Goal: Task Accomplishment & Management: Use online tool/utility

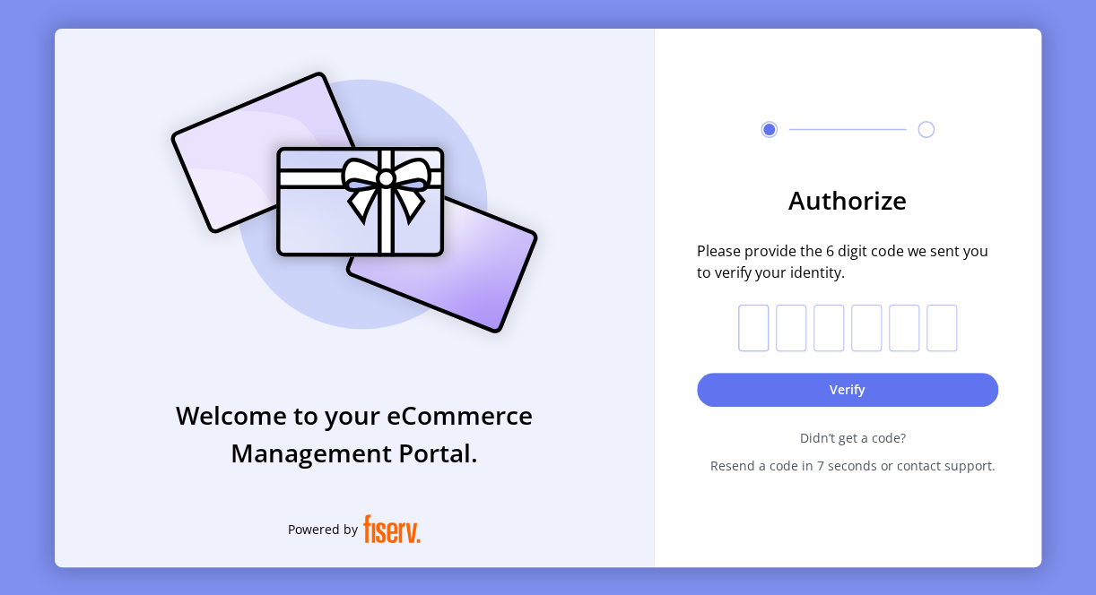
click at [744, 322] on input "text" at bounding box center [753, 328] width 30 height 47
type input "*"
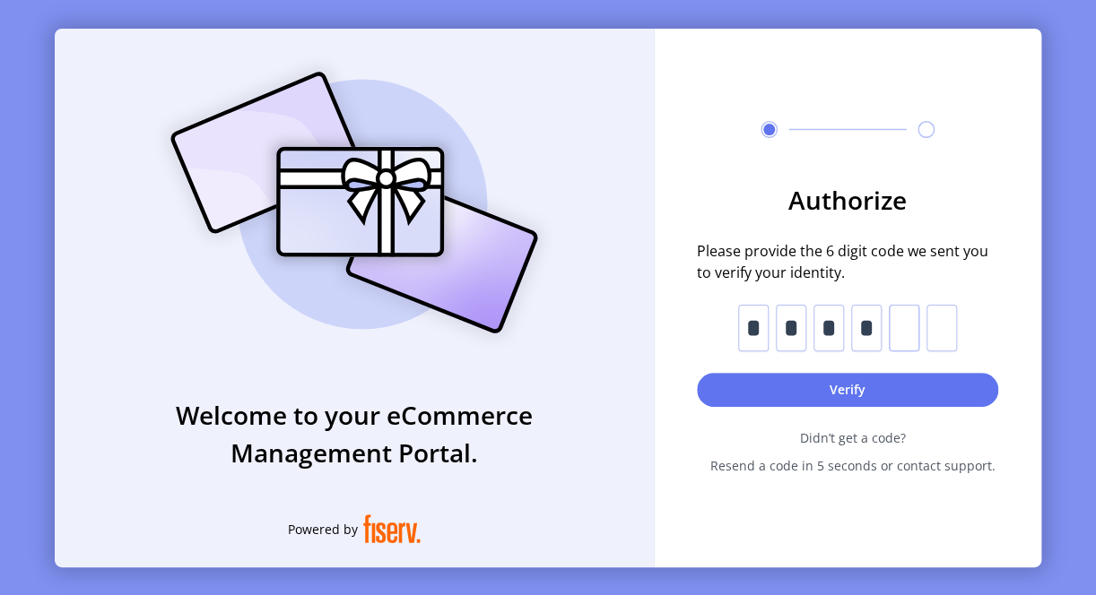
type input "*"
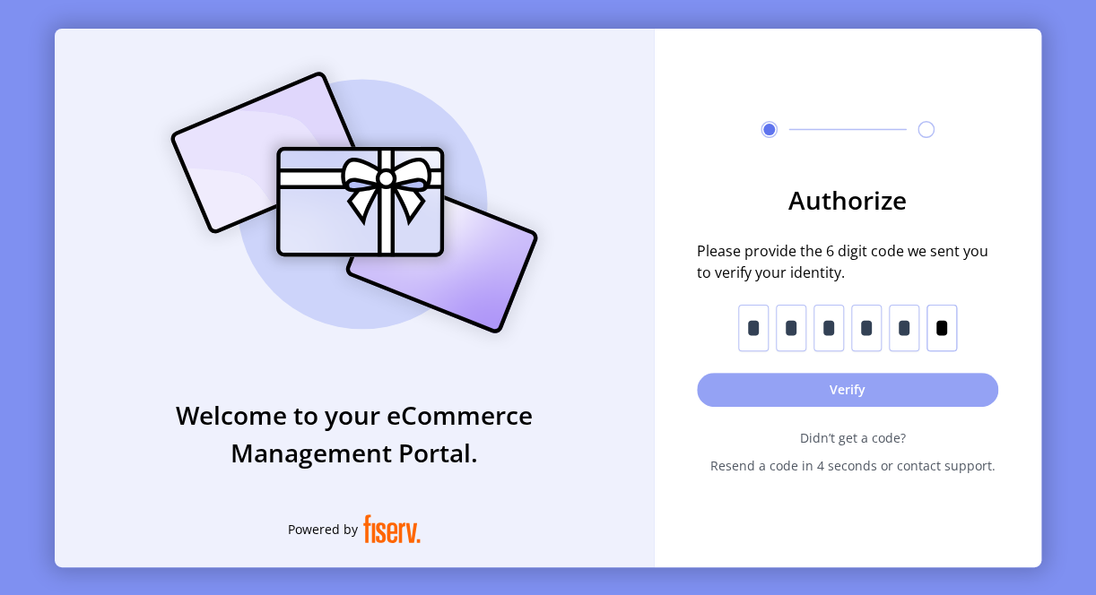
type input "*"
click at [771, 389] on button "Verify" at bounding box center [847, 390] width 301 height 34
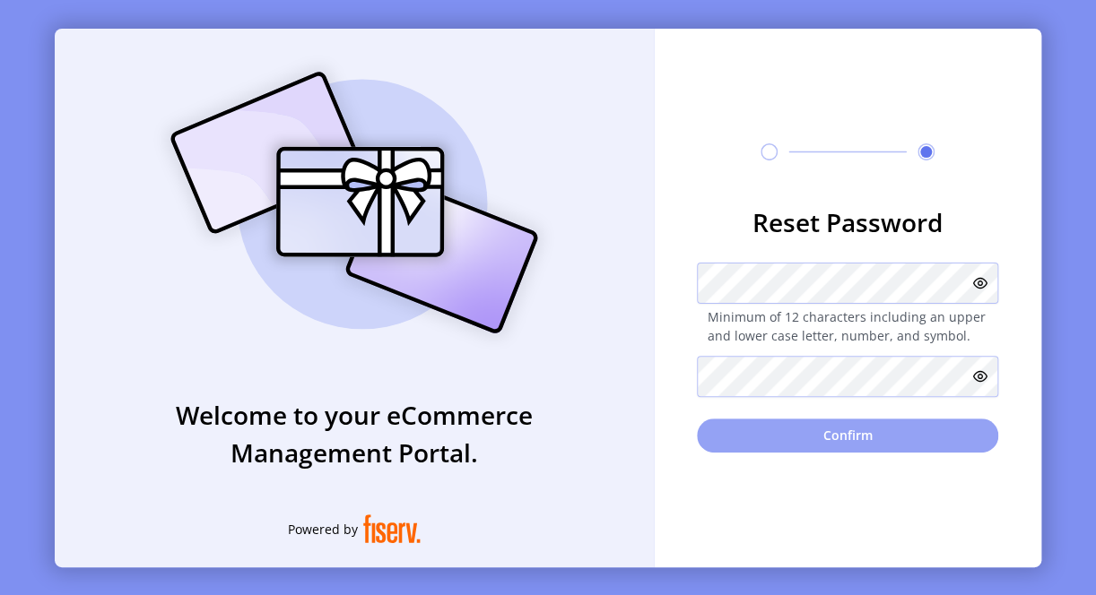
click at [861, 430] on button "Confirm" at bounding box center [847, 436] width 301 height 34
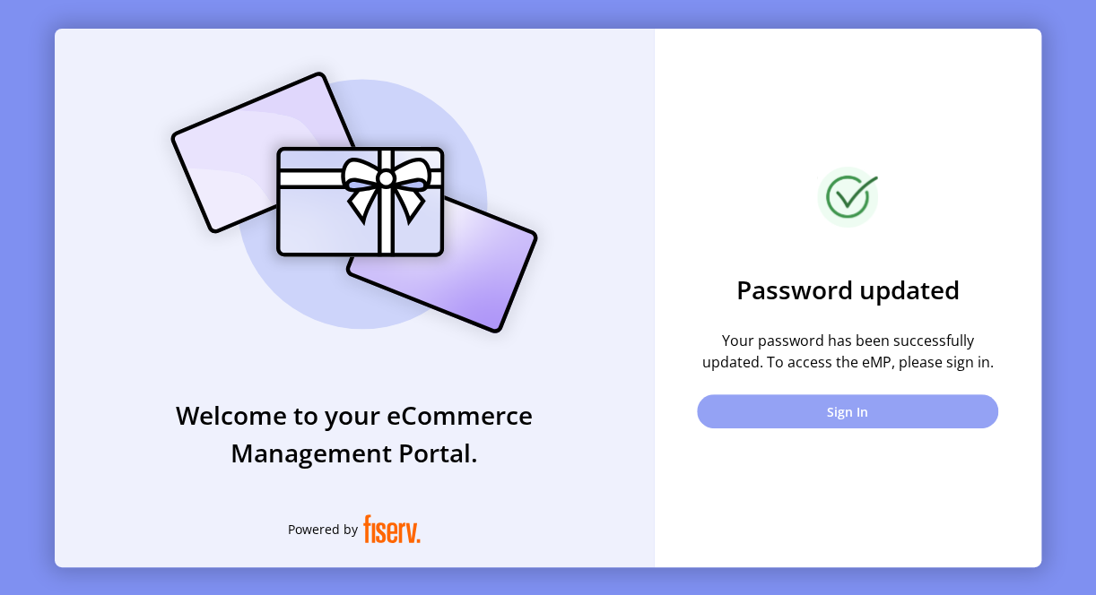
click at [825, 407] on button "Sign In" at bounding box center [847, 412] width 301 height 34
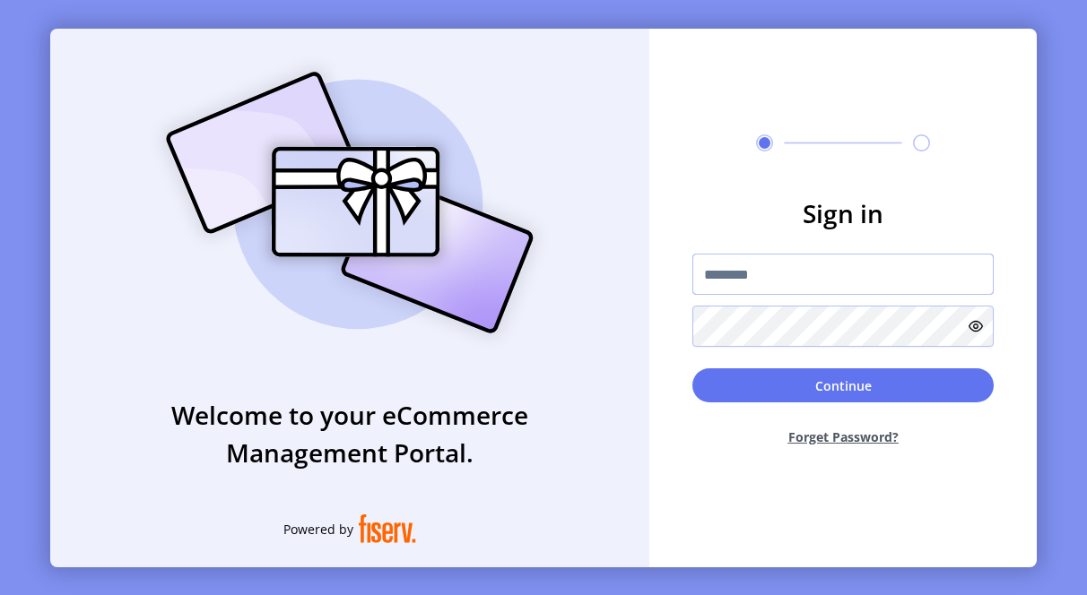
click at [750, 276] on input "text" at bounding box center [842, 274] width 301 height 41
paste input "**********"
type input "**********"
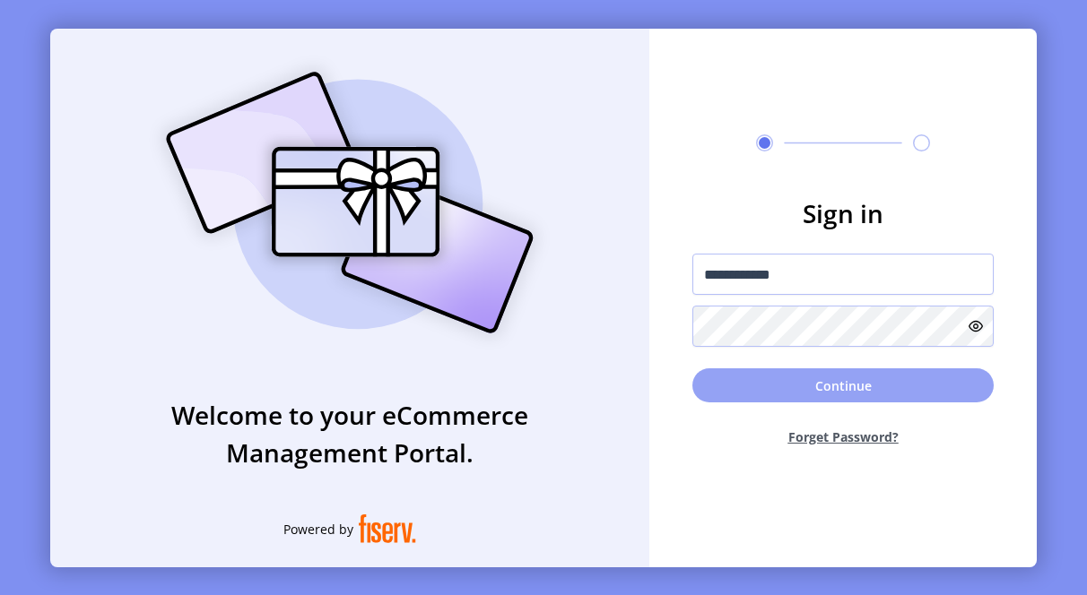
click at [779, 379] on button "Continue" at bounding box center [842, 386] width 301 height 34
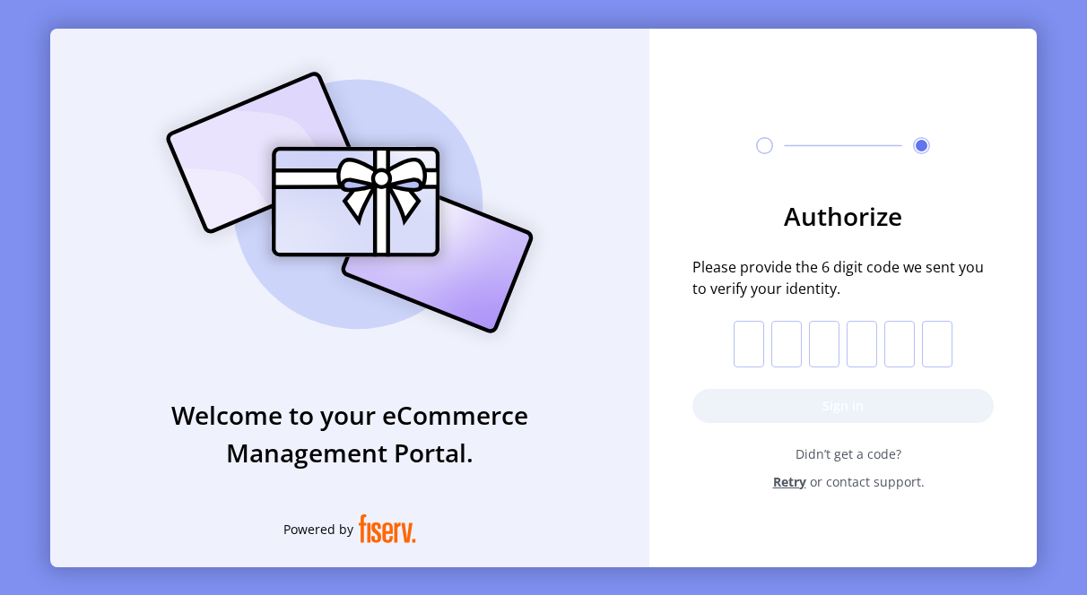
click at [754, 348] on input "text" at bounding box center [748, 344] width 30 height 47
type input "*"
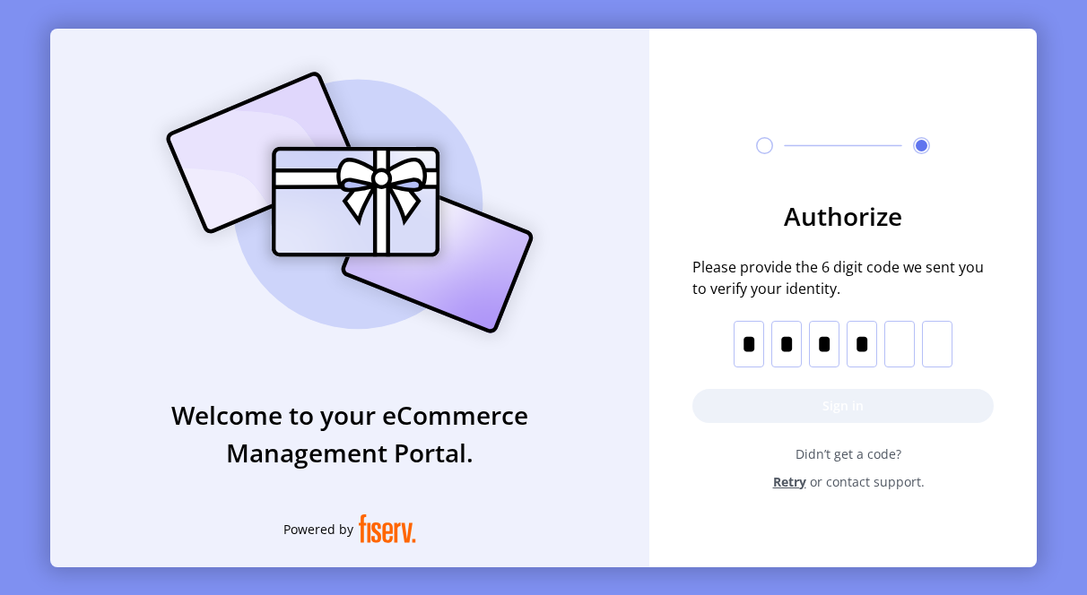
type input "*"
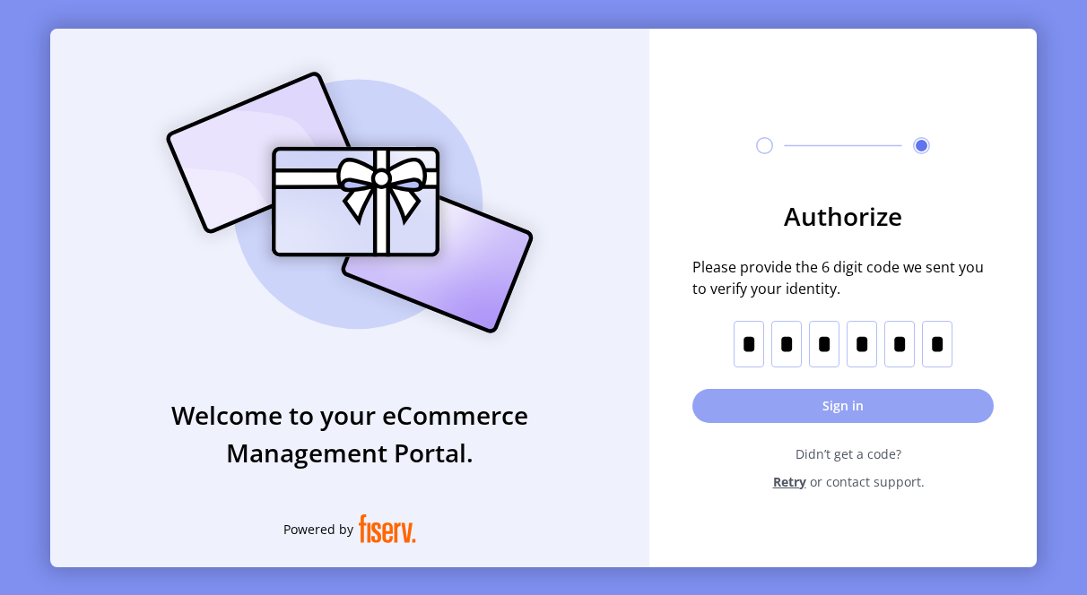
type input "*"
click at [863, 414] on button "Sign in" at bounding box center [842, 406] width 301 height 34
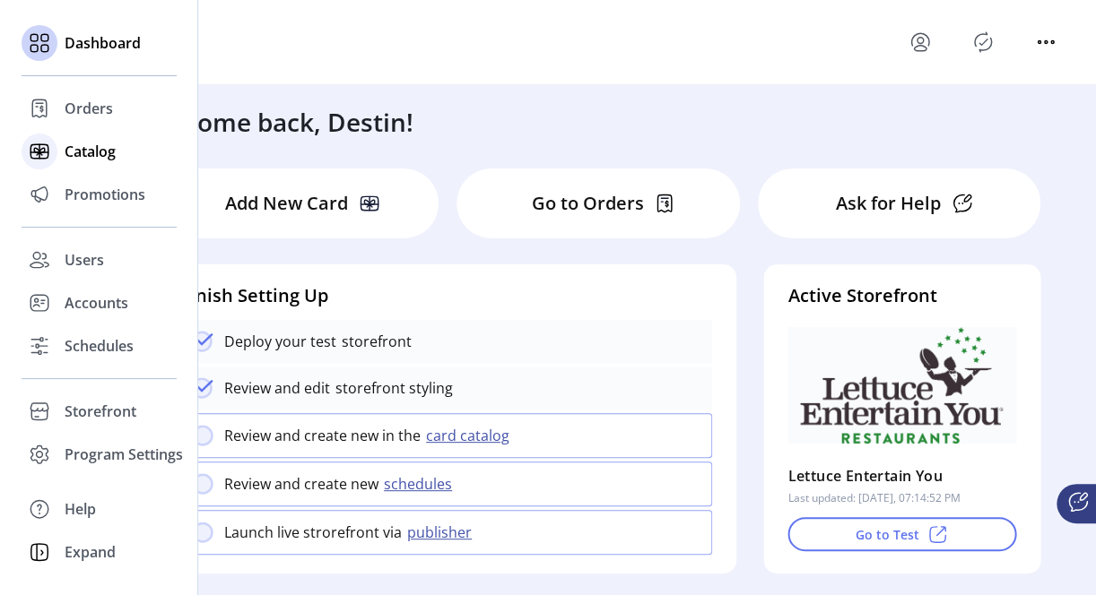
click at [101, 148] on span "Catalog" at bounding box center [90, 152] width 51 height 22
click at [66, 155] on span "Catalog" at bounding box center [90, 152] width 51 height 22
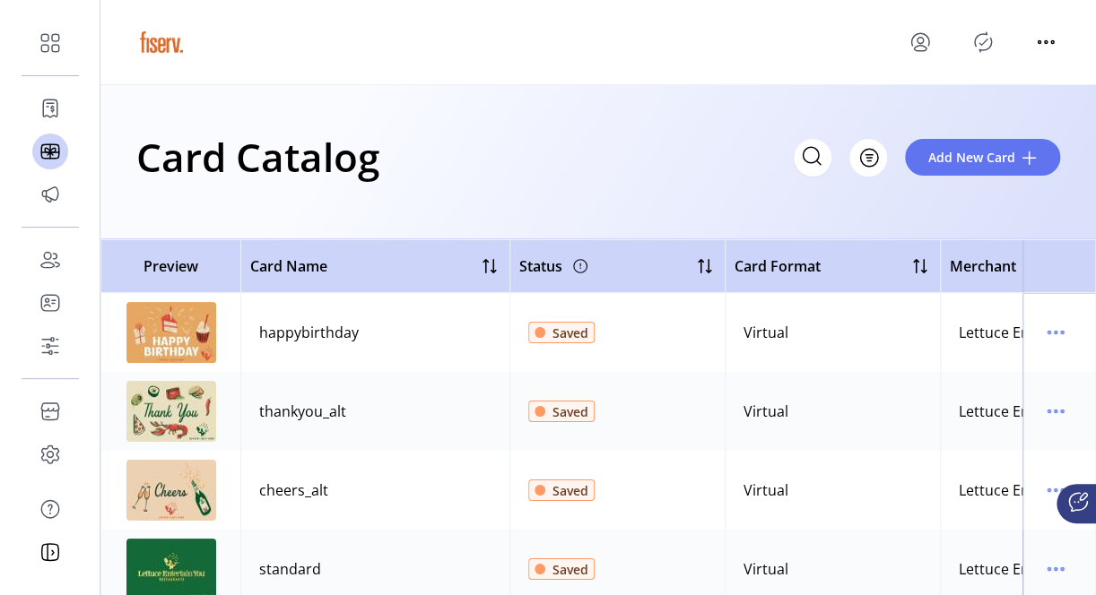
click at [158, 335] on img at bounding box center [171, 332] width 90 height 61
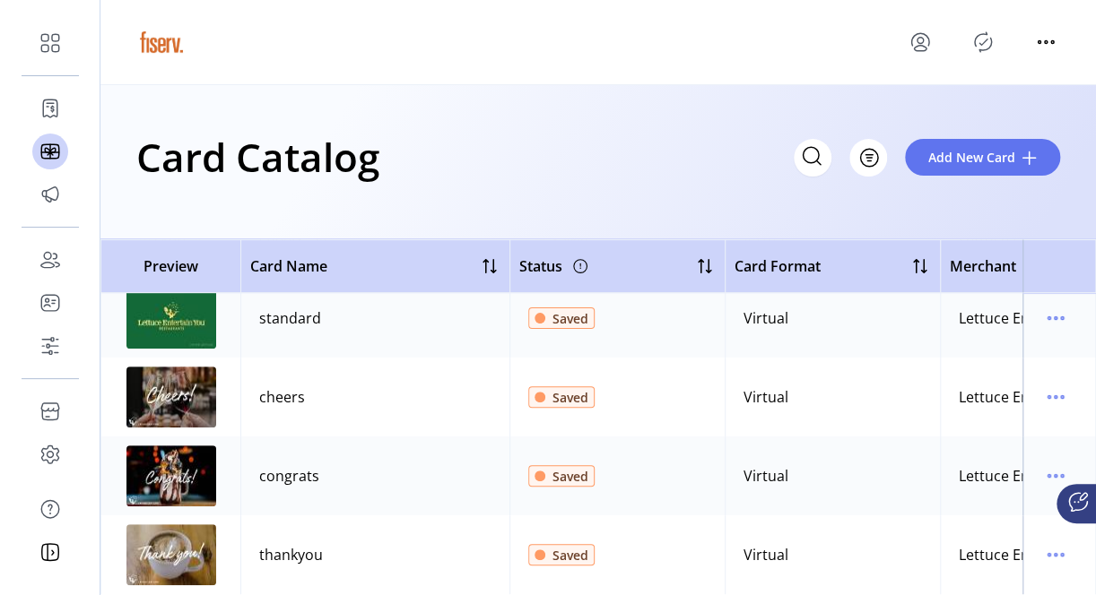
scroll to position [265, 0]
